Goal: Information Seeking & Learning: Learn about a topic

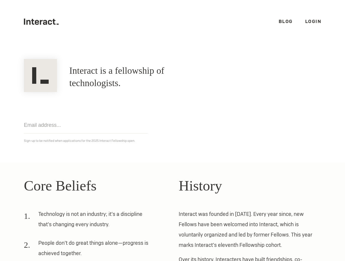
click at [283, 22] on link "Blog" at bounding box center [286, 21] width 14 height 6
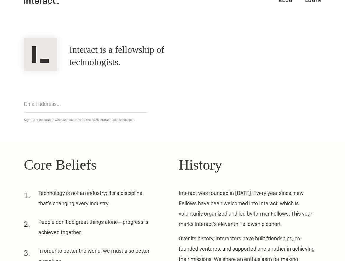
scroll to position [12, 0]
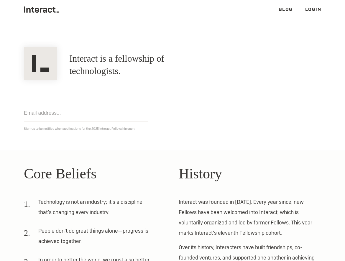
click at [315, 8] on link "Login" at bounding box center [313, 9] width 16 height 6
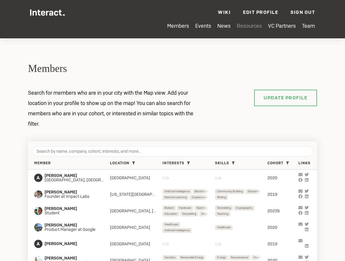
click at [251, 26] on link "Resources" at bounding box center [249, 25] width 25 height 7
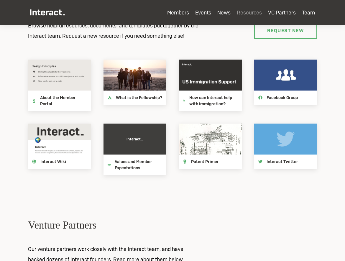
scroll to position [1159, 0]
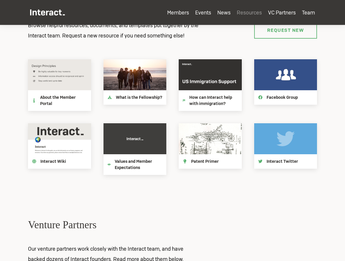
click at [205, 97] on h4 "How can Interact help with immigration?" at bounding box center [213, 100] width 48 height 12
click at [216, 159] on h4 "Patent Primer" at bounding box center [205, 161] width 28 height 6
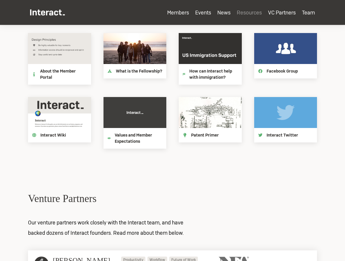
scroll to position [1186, 0]
